Goal: Understand process/instructions: Learn how to perform a task or action

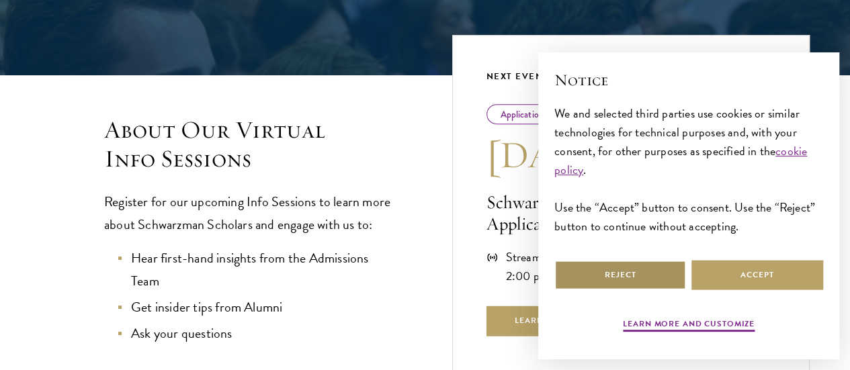
click at [597, 267] on button "Reject" at bounding box center [620, 275] width 132 height 30
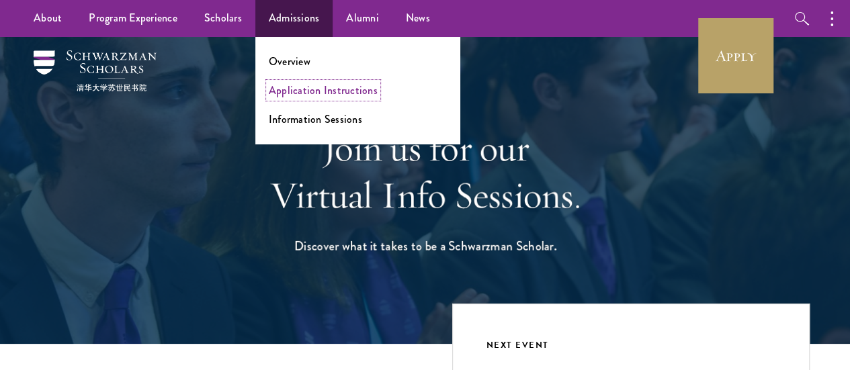
click at [304, 93] on link "Application Instructions" at bounding box center [323, 90] width 109 height 15
